Goal: Find contact information: Find contact information

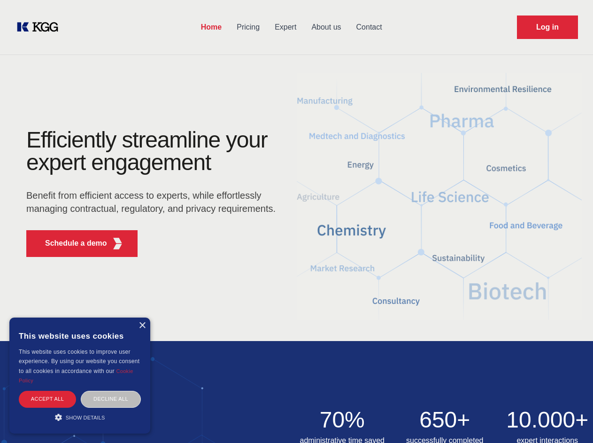
click at [296, 221] on div "Efficiently streamline your expert engagement Benefit from efficient access to …" at bounding box center [154, 197] width 286 height 136
click at [70, 243] on p "Schedule a demo" at bounding box center [76, 243] width 62 height 11
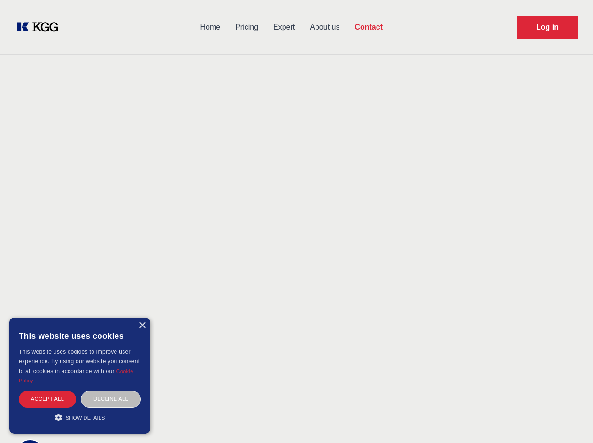
click at [142, 325] on div "× This website uses cookies This website uses cookies to improve user experienc…" at bounding box center [79, 375] width 141 height 116
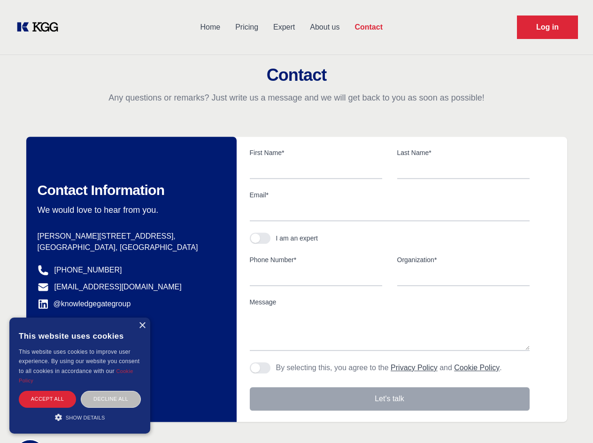
click at [47, 399] on div "Accept all" at bounding box center [47, 399] width 57 height 16
click at [111, 399] on div "Contact Information We would love to hear from you. Postal address [PERSON_NAME…" at bounding box center [131, 279] width 210 height 285
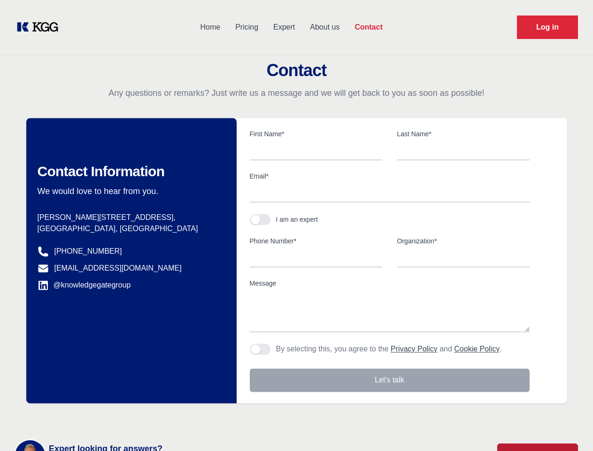
click at [80, 417] on main "Contact Any questions or remarks? Just write us a message and we will get back …" at bounding box center [296, 244] width 593 height 489
